Goal: Check status: Check status

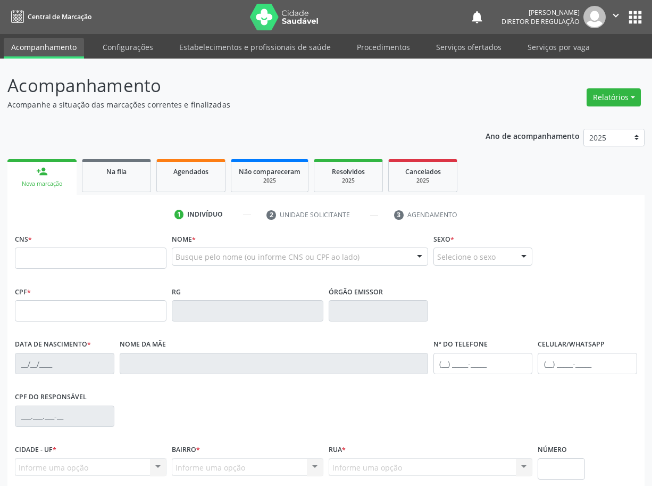
click at [222, 282] on div "Nome * Busque pelo nome (ou informe CNS ou CPF ao lado) Nenhum resultado encont…" at bounding box center [300, 257] width 262 height 53
click at [110, 167] on span "Na fila" at bounding box center [116, 171] width 20 height 9
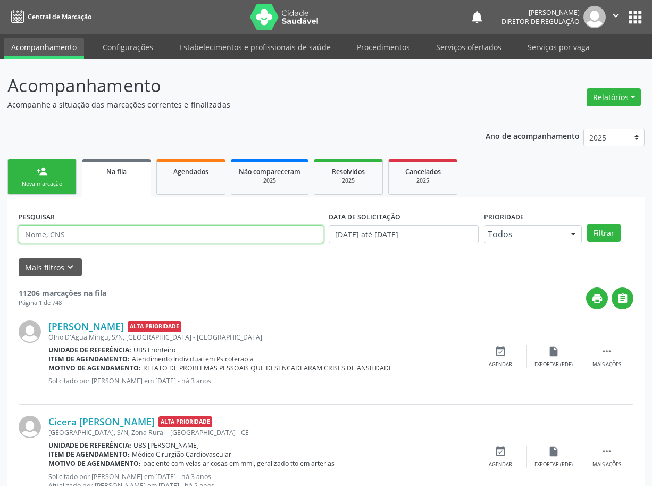
click at [68, 233] on input "text" at bounding box center [171, 234] width 305 height 18
click at [588, 224] on button "Filtrar" at bounding box center [605, 233] width 34 height 18
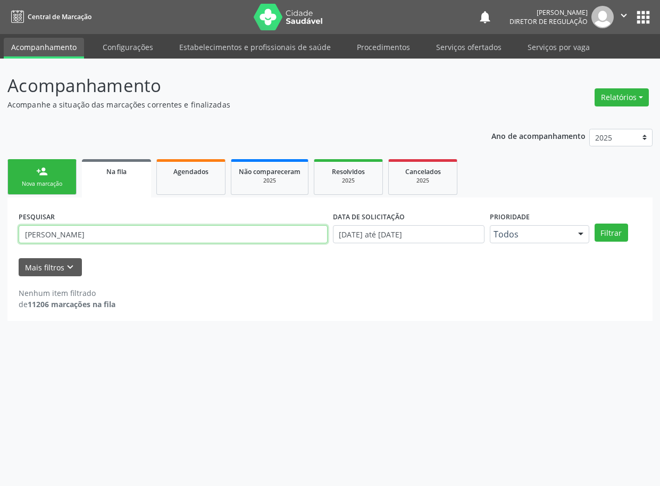
drag, startPoint x: -24, startPoint y: 234, endPoint x: -47, endPoint y: 236, distance: 23.0
click at [0, 236] on html "Central de Marcação notifications [PERSON_NAME] Diretor de regulação  Configur…" at bounding box center [330, 243] width 660 height 486
click at [81, 232] on input "[PERSON_NAME]" at bounding box center [173, 234] width 309 height 18
paste input "700003508263104"
type input "700003508263104"
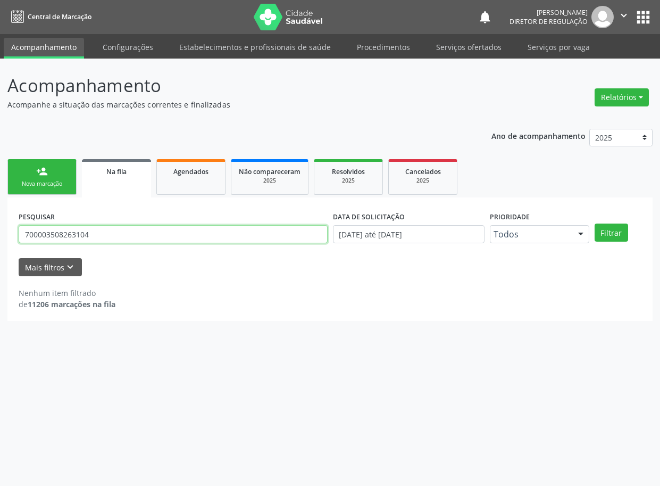
click at [595, 224] on button "Filtrar" at bounding box center [612, 233] width 34 height 18
